Goal: Task Accomplishment & Management: Complete application form

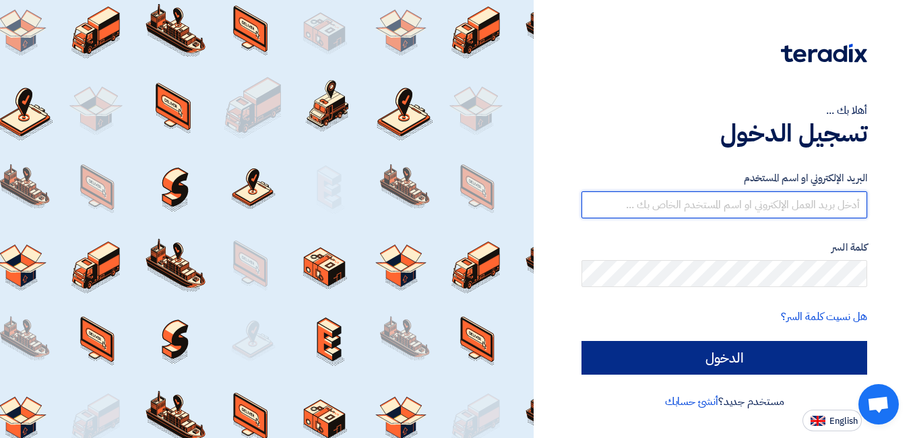
type input "[DOMAIN_NAME][EMAIL_ADDRESS][DOMAIN_NAME]"
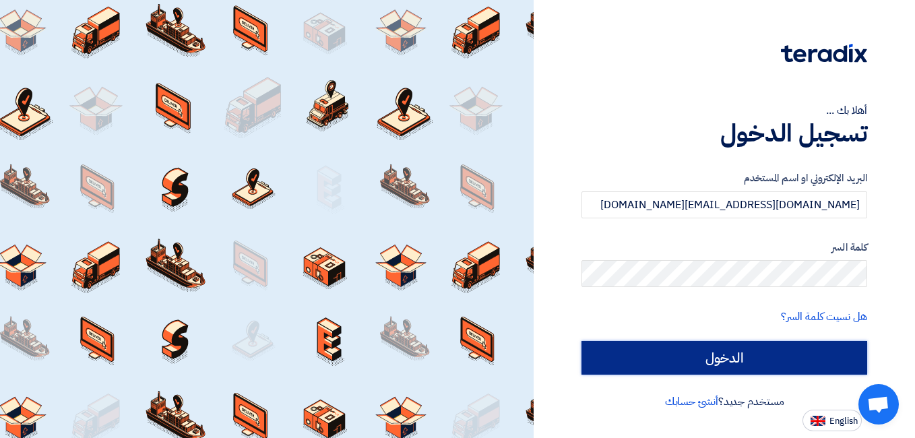
click at [814, 354] on input "الدخول" at bounding box center [725, 358] width 286 height 34
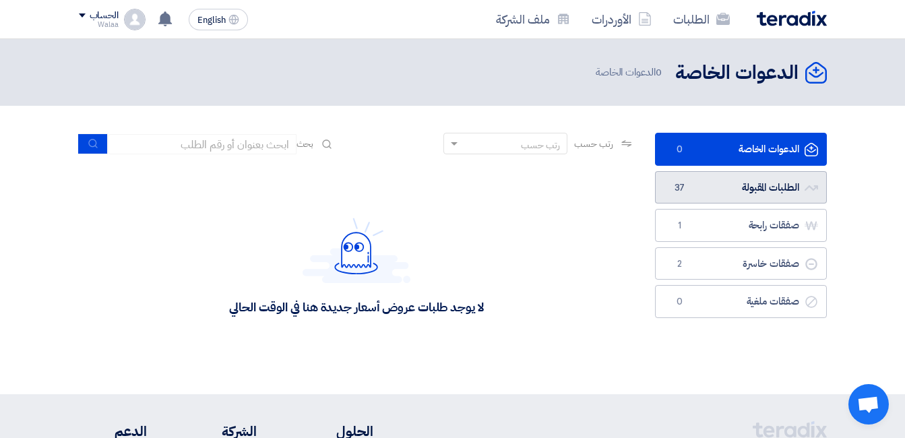
click at [751, 178] on link "الطلبات المقبولة الطلبات المقبولة 37" at bounding box center [741, 187] width 172 height 33
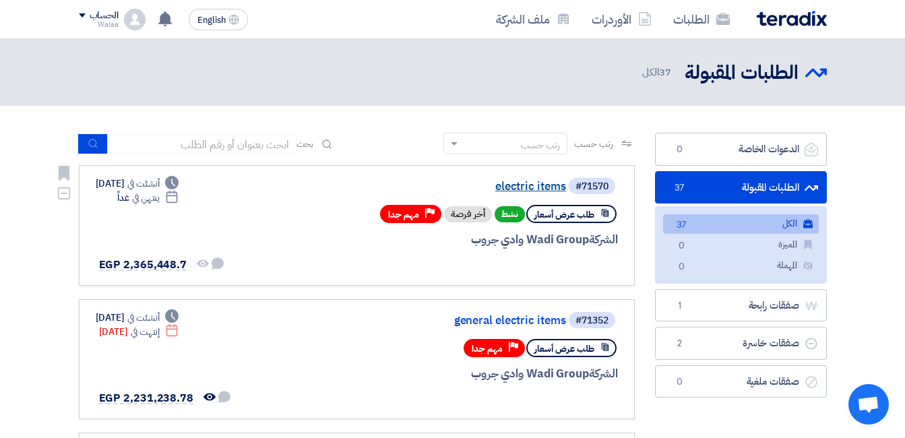
click at [521, 185] on link "electric items" at bounding box center [432, 187] width 270 height 12
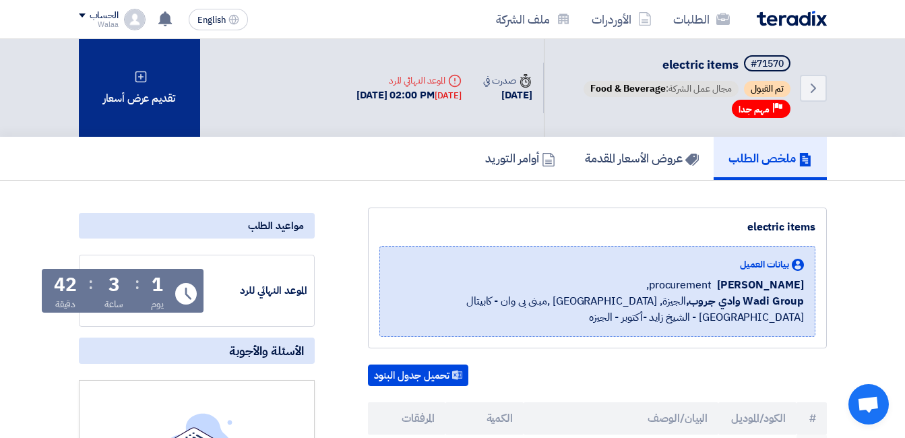
click at [140, 90] on div "تقديم عرض أسعار" at bounding box center [139, 88] width 121 height 98
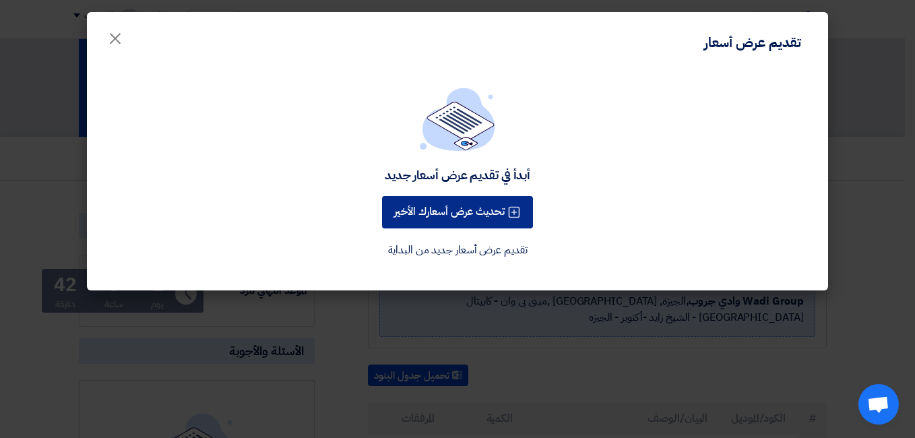
click at [476, 226] on button "تحديث عرض أسعارك الأخير" at bounding box center [457, 212] width 151 height 32
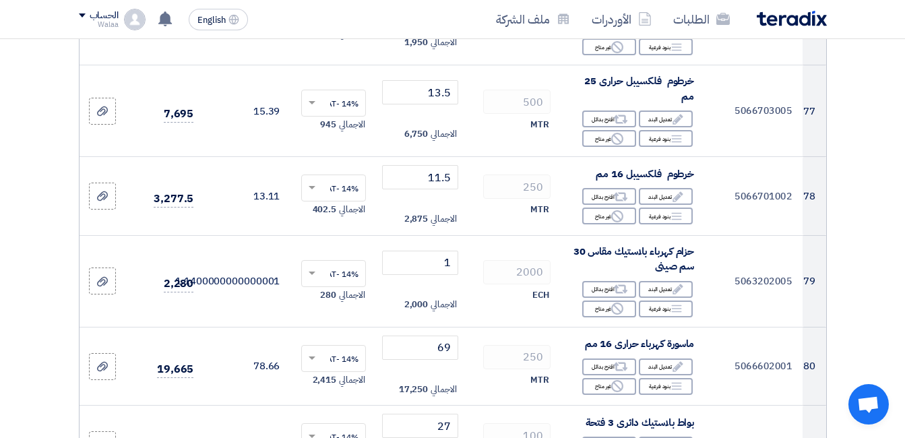
scroll to position [7221, 0]
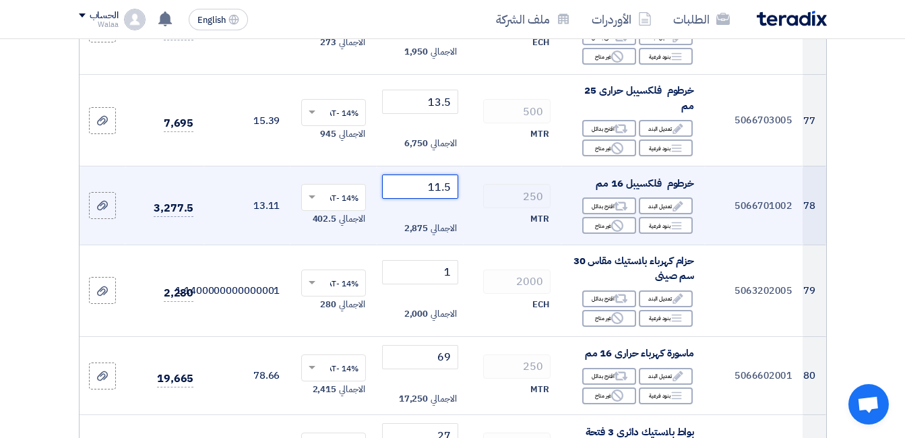
click at [436, 175] on input "11.5" at bounding box center [419, 187] width 75 height 24
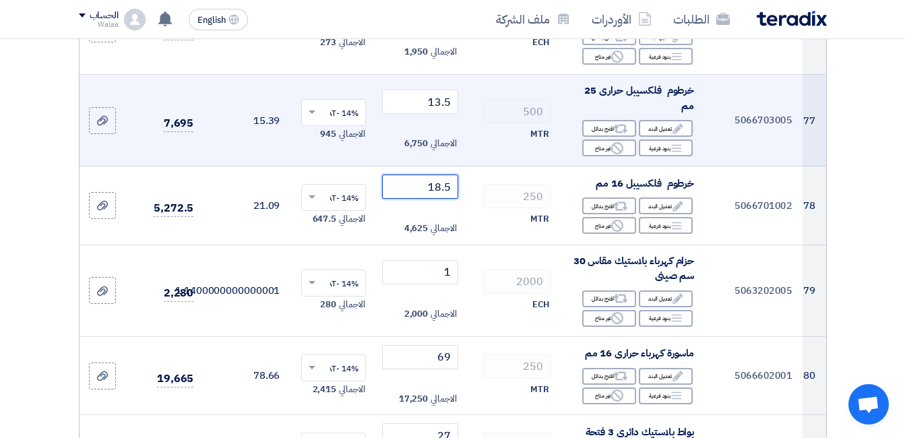
type input "18.5"
click at [497, 113] on td "500 MTR" at bounding box center [513, 121] width 98 height 92
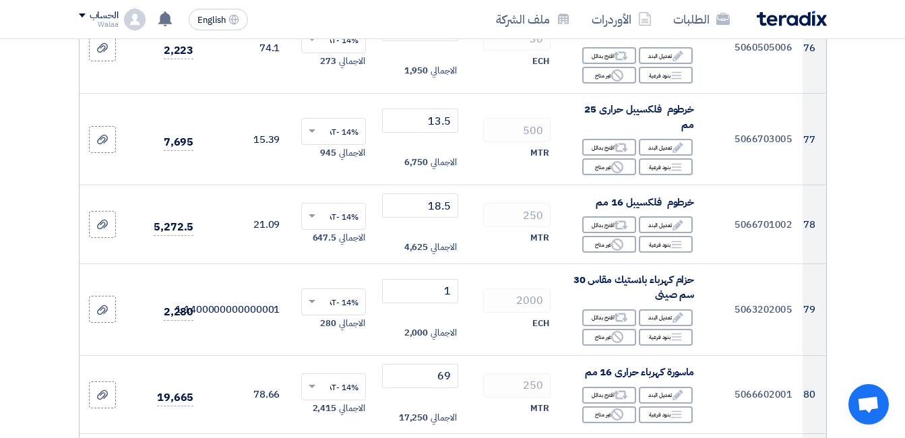
scroll to position [7194, 0]
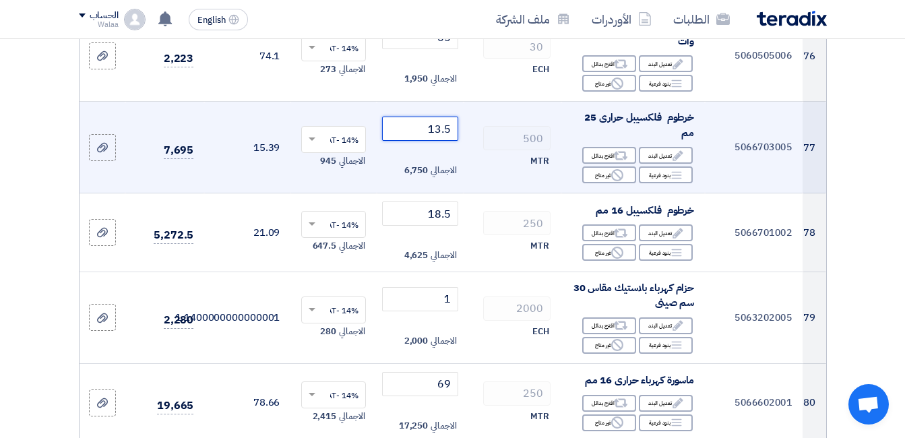
click at [427, 117] on input "13.5" at bounding box center [419, 129] width 75 height 24
type input "1"
type input "2"
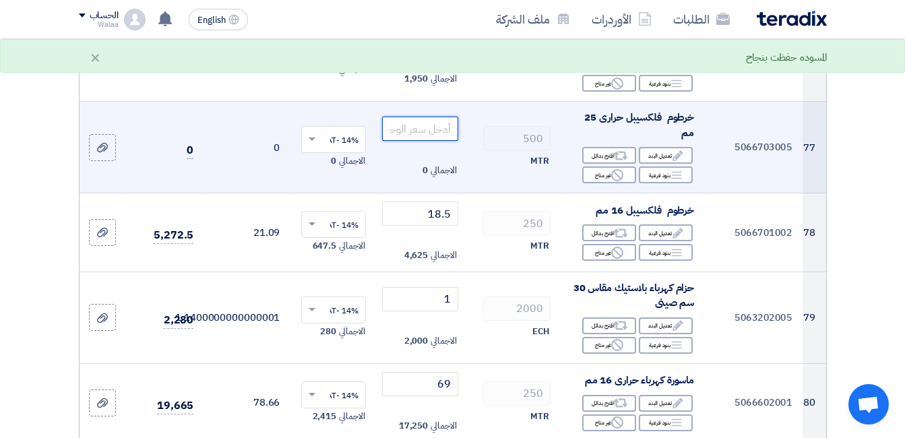
type input "1"
type input "20"
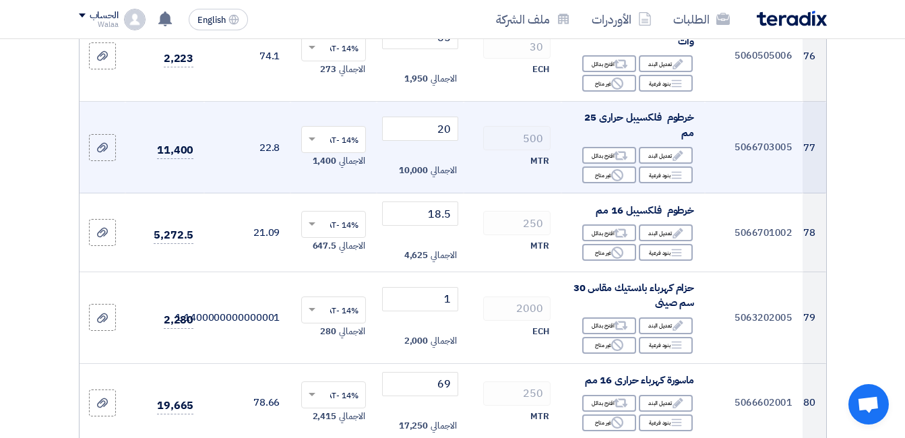
click at [490, 153] on div "MTR" at bounding box center [513, 161] width 76 height 16
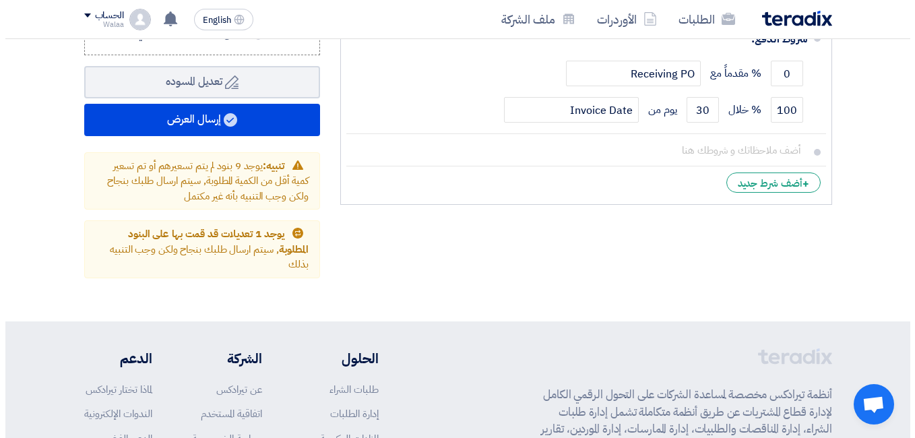
scroll to position [7997, 0]
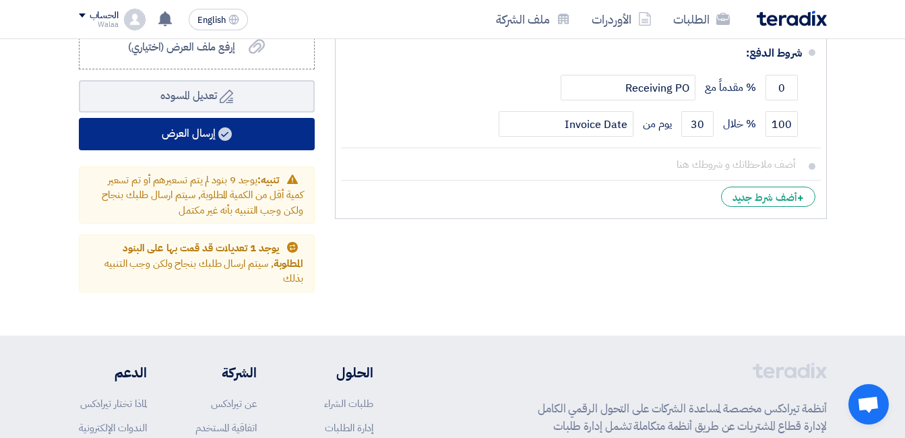
click at [262, 118] on button "إرسال العرض" at bounding box center [197, 134] width 236 height 32
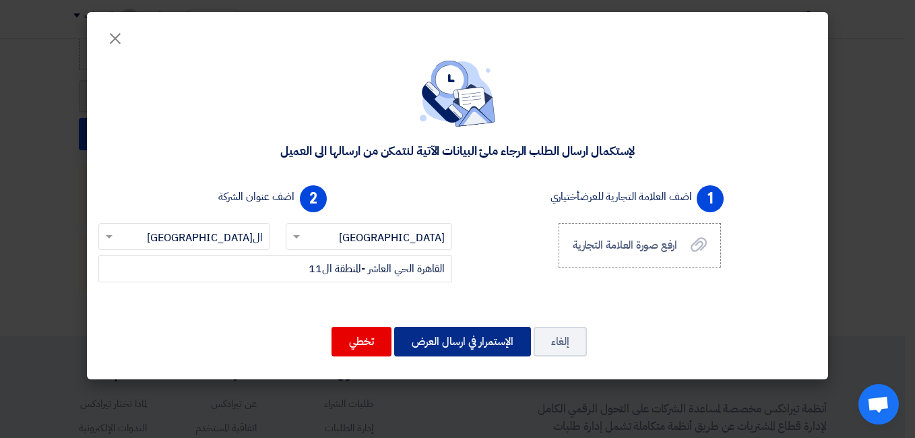
click at [478, 327] on button "الإستمرار في ارسال العرض" at bounding box center [462, 342] width 137 height 30
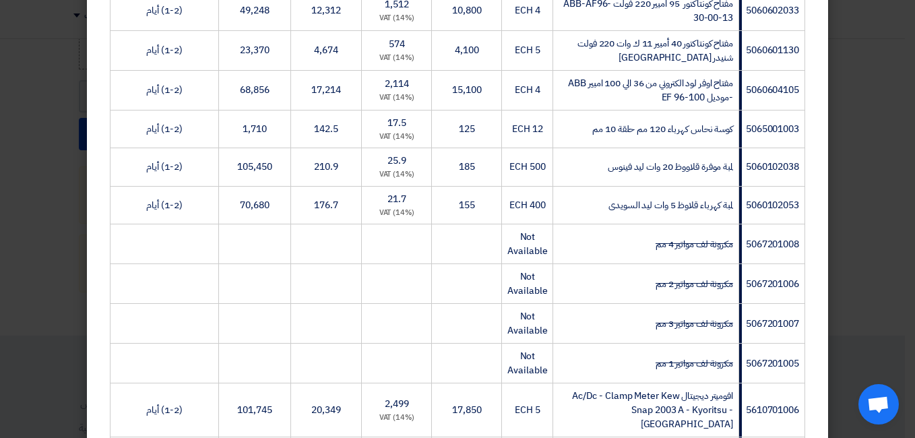
scroll to position [3271, 0]
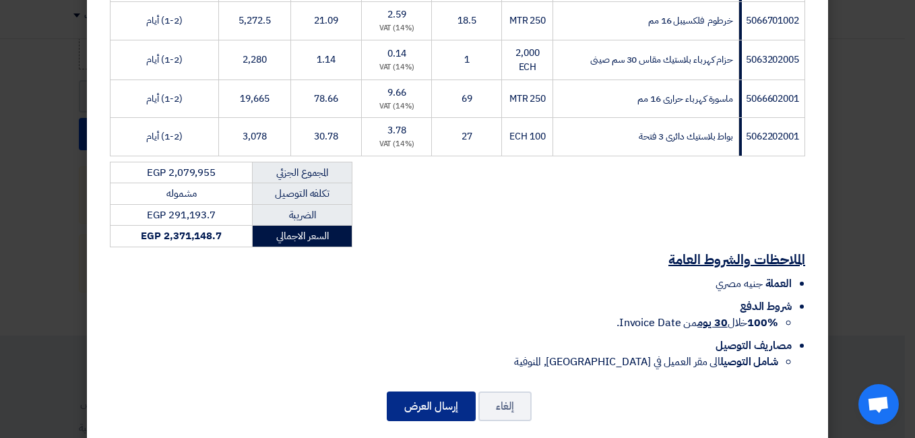
click at [417, 394] on button "إرسال العرض" at bounding box center [431, 407] width 89 height 30
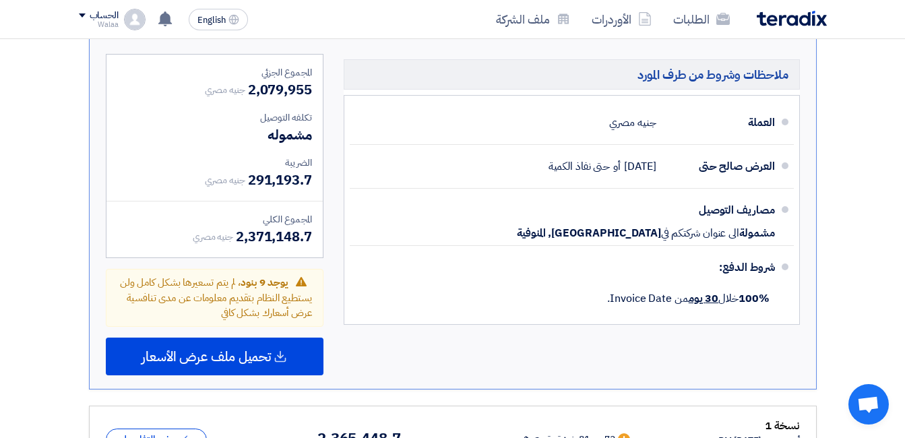
scroll to position [4821, 0]
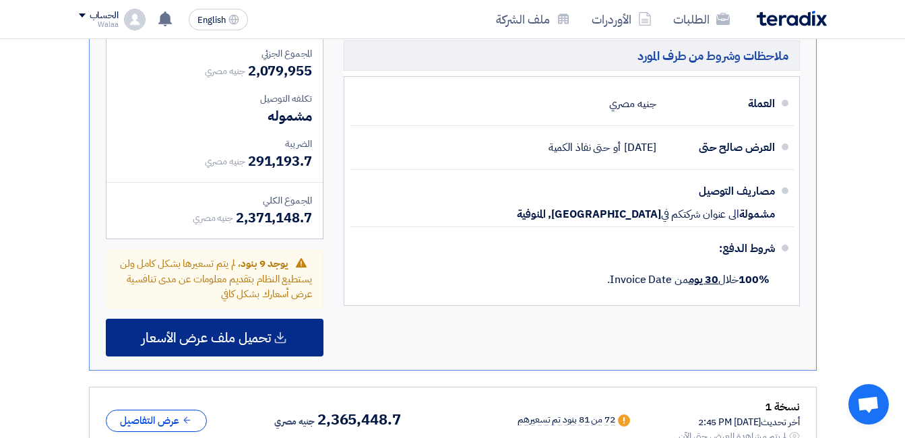
click at [245, 332] on span "تحميل ملف عرض الأسعار" at bounding box center [206, 338] width 129 height 12
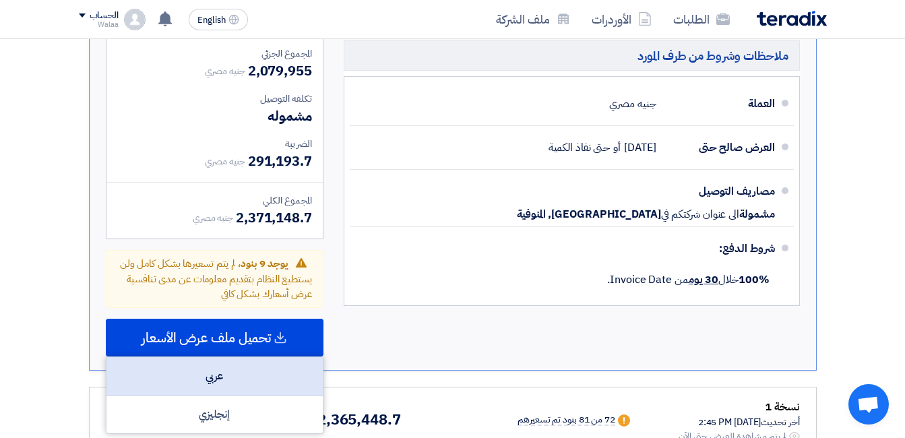
click at [244, 357] on div "عربي" at bounding box center [215, 376] width 216 height 38
click at [247, 357] on div "عربي" at bounding box center [215, 376] width 216 height 38
